Goal: Communication & Community: Answer question/provide support

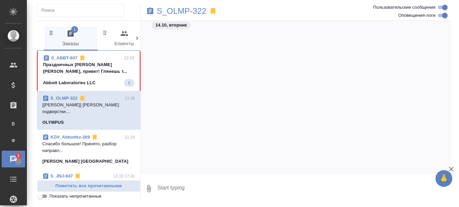
scroll to position [41619, 0]
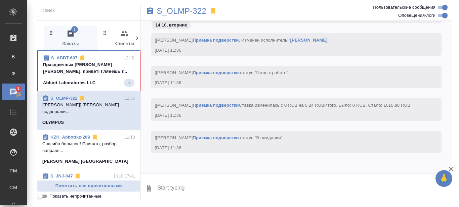
click at [97, 74] on p "Праздничных [PERSON_NAME] [PERSON_NAME], привет! Глянешь т..." at bounding box center [88, 67] width 91 height 13
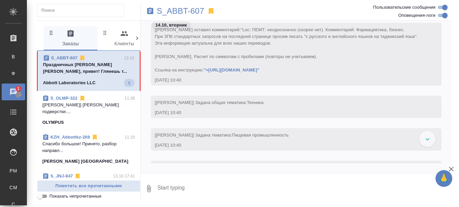
scroll to position [0, 0]
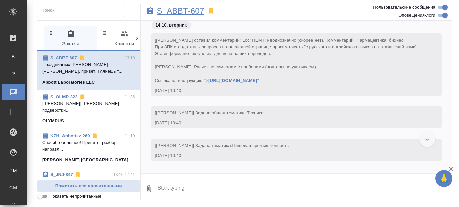
click at [179, 11] on p "S_ABBT-607" at bounding box center [180, 11] width 47 height 7
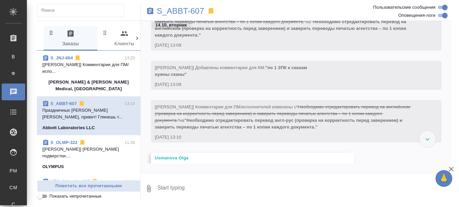
scroll to position [299, 0]
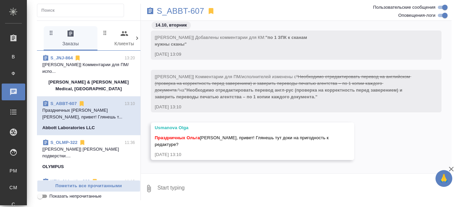
click at [186, 187] on textarea at bounding box center [304, 188] width 295 height 23
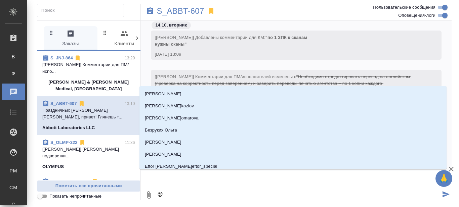
type textarea "@У"
type input "У"
type textarea "@Ус"
type input "Ус"
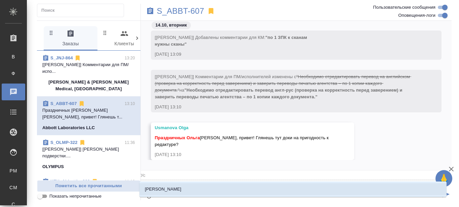
type textarea "@Усм"
type input "Усм"
type textarea "@Усма"
type input "Усма"
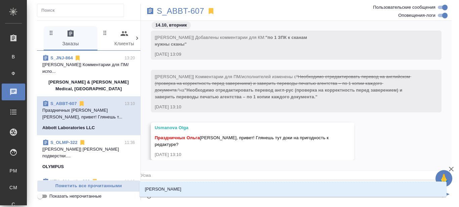
type textarea "@[PERSON_NAME]"
type input "[PERSON_NAME]"
click at [186, 188] on li "[PERSON_NAME]" at bounding box center [292, 189] width 307 height 12
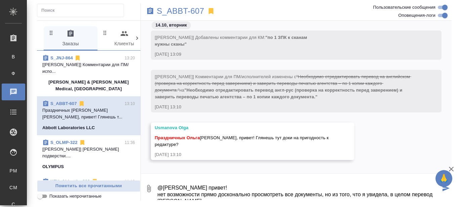
scroll to position [4, 0]
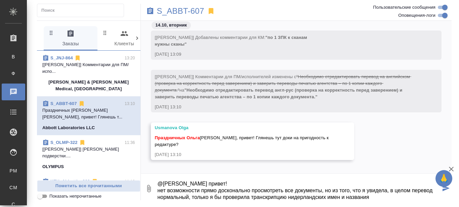
click at [193, 195] on textarea "@[PERSON_NAME] привет! нет возможности прямо досконально просмотреть все докуме…" at bounding box center [299, 188] width 284 height 23
click at [191, 197] on textarea "@[PERSON_NAME] привет! нет возможности прямо досконально просмотреть все докуме…" at bounding box center [299, 188] width 284 height 23
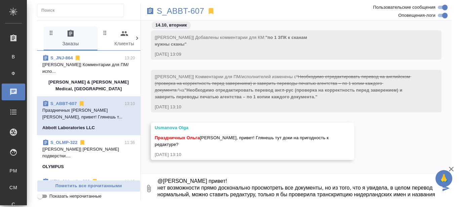
scroll to position [13, 0]
click at [288, 189] on textarea "@[PERSON_NAME] привет! нет возможности прямо досконально просмотреть все докуме…" at bounding box center [299, 188] width 284 height 23
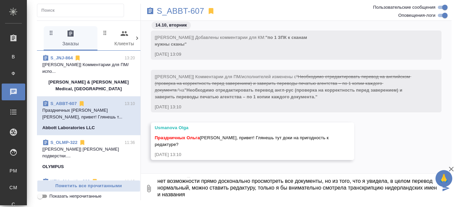
click at [269, 186] on textarea "@[PERSON_NAME] привет! нет возможности прямо досконально просмотреть все докуме…" at bounding box center [299, 188] width 284 height 23
click at [333, 195] on textarea "@[PERSON_NAME] привет! нет возможности прямо досконально просмотреть все докуме…" at bounding box center [299, 188] width 284 height 23
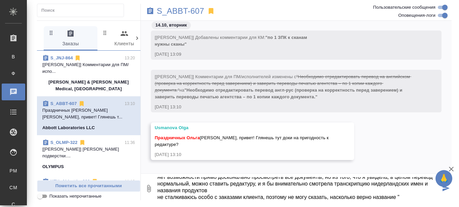
paste textarea "Педиашур Триплшур МС Натурал порошок печенье со сливками"
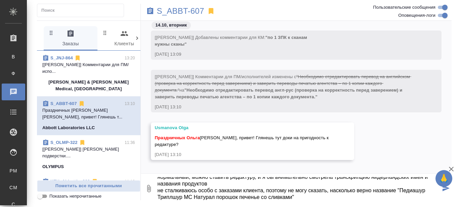
click at [330, 190] on textarea "@[PERSON_NAME] привет! нет возможности прямо досконально просмотреть все докуме…" at bounding box center [299, 188] width 284 height 23
click at [372, 188] on textarea "@[PERSON_NAME] привет! нет возможности прямо досконально просмотреть все докуме…" at bounding box center [299, 188] width 284 height 23
click at [334, 196] on textarea "@[PERSON_NAME] привет! нет возможности прямо досконально просмотреть все докуме…" at bounding box center [299, 188] width 284 height 23
click at [422, 180] on textarea "@[PERSON_NAME] привет! нет возможности прямо досконально просмотреть все докуме…" at bounding box center [299, 188] width 284 height 23
click at [352, 199] on textarea "@[PERSON_NAME] привет! нет возможности прямо досконально просмотреть все докуме…" at bounding box center [299, 188] width 284 height 23
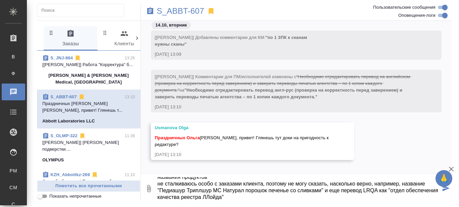
scroll to position [34, 0]
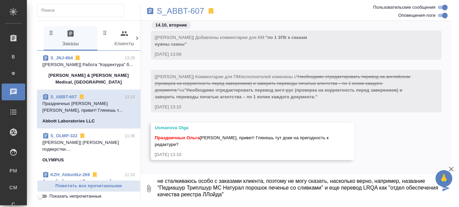
drag, startPoint x: 245, startPoint y: 197, endPoint x: 241, endPoint y: 197, distance: 4.0
click at [241, 197] on textarea "@[PERSON_NAME] привет! нет возможности прямо досконально просмотреть все докуме…" at bounding box center [299, 188] width 284 height 23
click at [260, 193] on textarea "@[PERSON_NAME] привет! нет возможности прямо досконально просмотреть все докуме…" at bounding box center [299, 188] width 284 height 23
click at [388, 187] on textarea "@[PERSON_NAME] привет! нет возможности прямо досконально просмотреть все докуме…" at bounding box center [299, 188] width 284 height 23
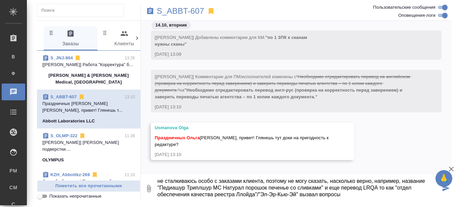
drag, startPoint x: 257, startPoint y: 191, endPoint x: 263, endPoint y: 199, distance: 9.6
click at [257, 191] on textarea "@[PERSON_NAME] привет! нет возможности прямо досконально просмотреть все докуме…" at bounding box center [299, 188] width 284 height 23
click at [259, 196] on textarea "@[PERSON_NAME] привет! нет возможности прямо досконально просмотреть все докуме…" at bounding box center [299, 188] width 284 height 23
drag, startPoint x: 366, startPoint y: 195, endPoint x: 353, endPoint y: 202, distance: 14.4
click at [366, 195] on textarea "@[PERSON_NAME] привет! нет возможности прямо досконально просмотреть все докуме…" at bounding box center [299, 188] width 284 height 23
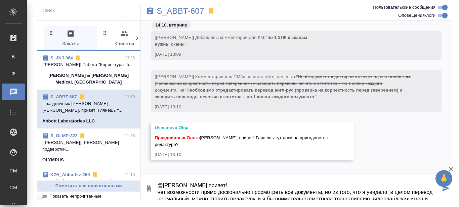
scroll to position [0, 0]
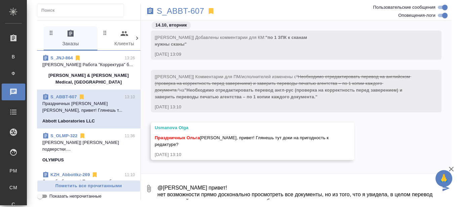
click at [253, 193] on textarea "@[PERSON_NAME] привет! нет возможности прямо досконально просмотреть все докуме…" at bounding box center [299, 188] width 284 height 23
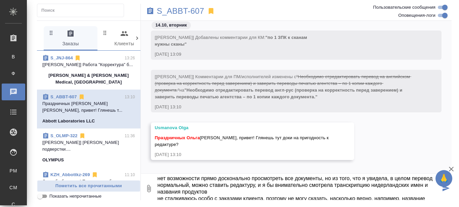
scroll to position [23, 0]
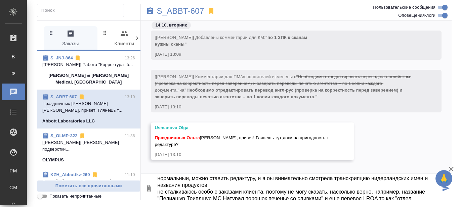
click at [215, 182] on textarea "@[PERSON_NAME] привет! нет возможности прямо досконально просмотреть все докуме…" at bounding box center [299, 188] width 284 height 23
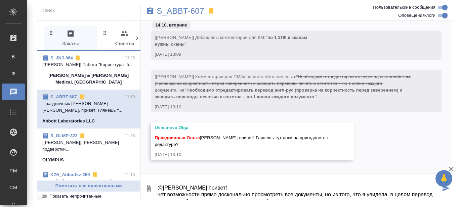
drag, startPoint x: 255, startPoint y: 179, endPoint x: 257, endPoint y: 185, distance: 5.9
click at [256, 180] on textarea "@[PERSON_NAME] привет! нет возможности прямо досконально просмотреть все докуме…" at bounding box center [299, 188] width 284 height 23
click at [264, 193] on textarea "@[PERSON_NAME] привет! нет возможности прямо досконально просмотреть все докуме…" at bounding box center [299, 188] width 284 height 23
click at [270, 194] on textarea "@[PERSON_NAME] привет! нет возможности прямо досконально просмотреть все докуме…" at bounding box center [299, 188] width 284 height 23
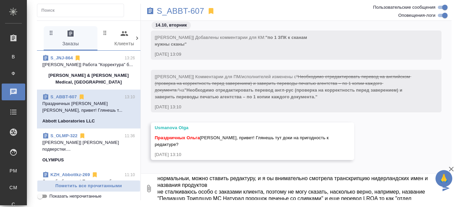
click at [262, 182] on textarea "@[PERSON_NAME] привет! нет возможности прямо досконально просмотреть все докуме…" at bounding box center [299, 188] width 284 height 23
click at [265, 182] on textarea "@[PERSON_NAME] привет! нет возможности прямо досконально просмотреть все докуме…" at bounding box center [299, 188] width 284 height 23
click at [263, 181] on textarea "@[PERSON_NAME] привет! нет возможности прямо досконально просмотреть все докуме…" at bounding box center [299, 188] width 284 height 23
click at [255, 179] on textarea "@[PERSON_NAME] привет! нет возможности прямо досконально просмотреть все докуме…" at bounding box center [299, 188] width 284 height 23
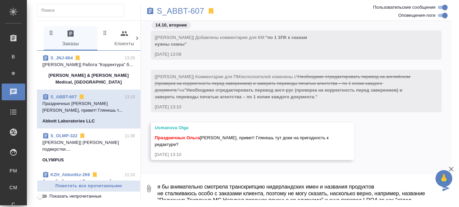
scroll to position [35, 0]
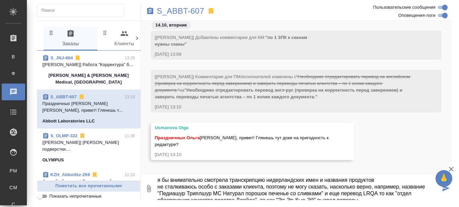
click at [318, 180] on textarea "@[PERSON_NAME] привет! нет возможности прямо досконально просмотреть все докуме…" at bounding box center [299, 188] width 284 height 23
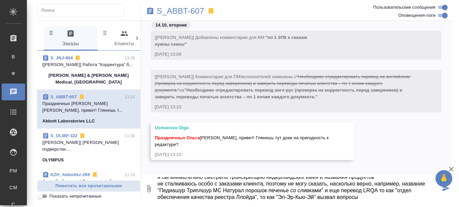
click at [369, 197] on textarea "@[PERSON_NAME] привет! нет возможности прямо досконально просмотреть все докуме…" at bounding box center [299, 188] width 284 height 23
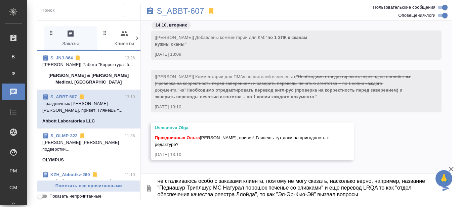
scroll to position [40, 0]
type textarea "@[PERSON_NAME] привет! нет возможности прямо досконально просмотреть все докуме…"
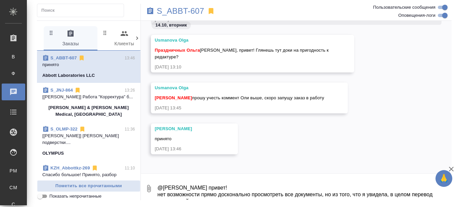
scroll to position [388, 0]
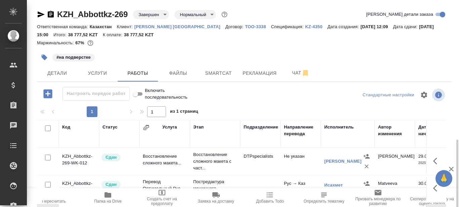
scroll to position [0, 28]
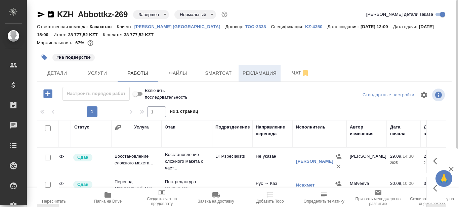
click at [249, 75] on span "Рекламация" at bounding box center [260, 73] width 34 height 8
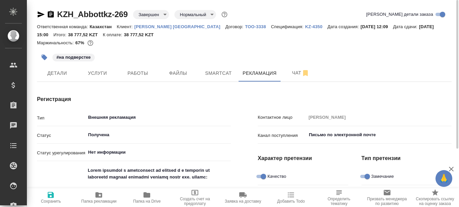
type textarea "x"
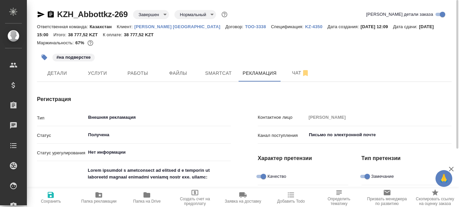
type textarea "x"
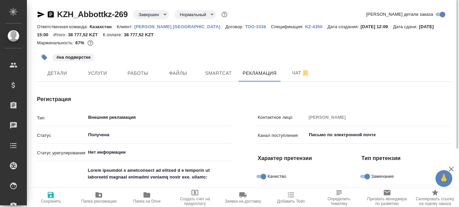
type textarea "x"
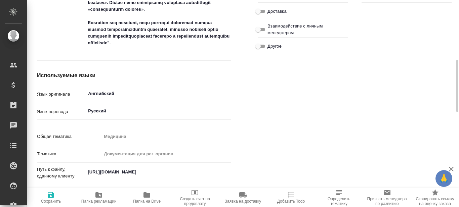
scroll to position [370, 0]
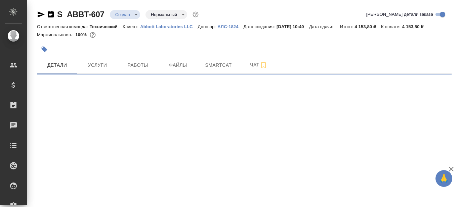
select select "RU"
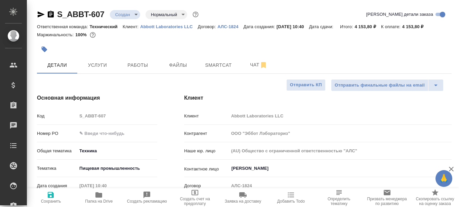
type textarea "x"
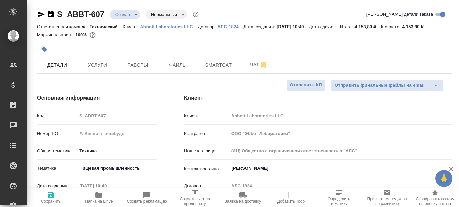
type textarea "x"
click at [100, 200] on span "Папка на Drive" at bounding box center [99, 201] width 28 height 5
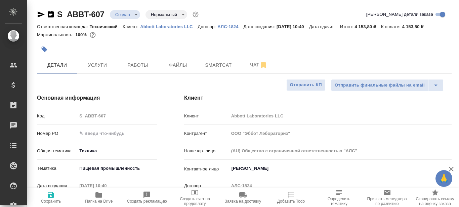
type textarea "x"
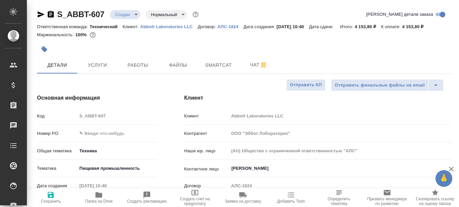
type textarea "x"
drag, startPoint x: 105, startPoint y: 14, endPoint x: 59, endPoint y: 19, distance: 46.0
click at [59, 19] on div "S_ABBT-607 Создан new Нормальный normal" at bounding box center [118, 14] width 163 height 11
copy link "S_ABBT-607"
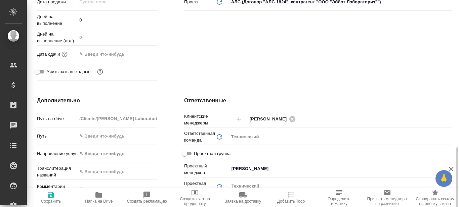
scroll to position [370, 0]
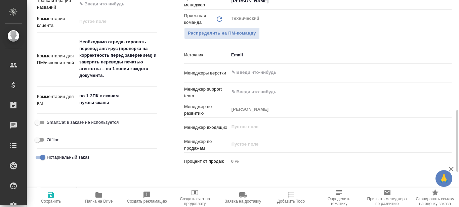
type textarea "x"
